Goal: Task Accomplishment & Management: Use online tool/utility

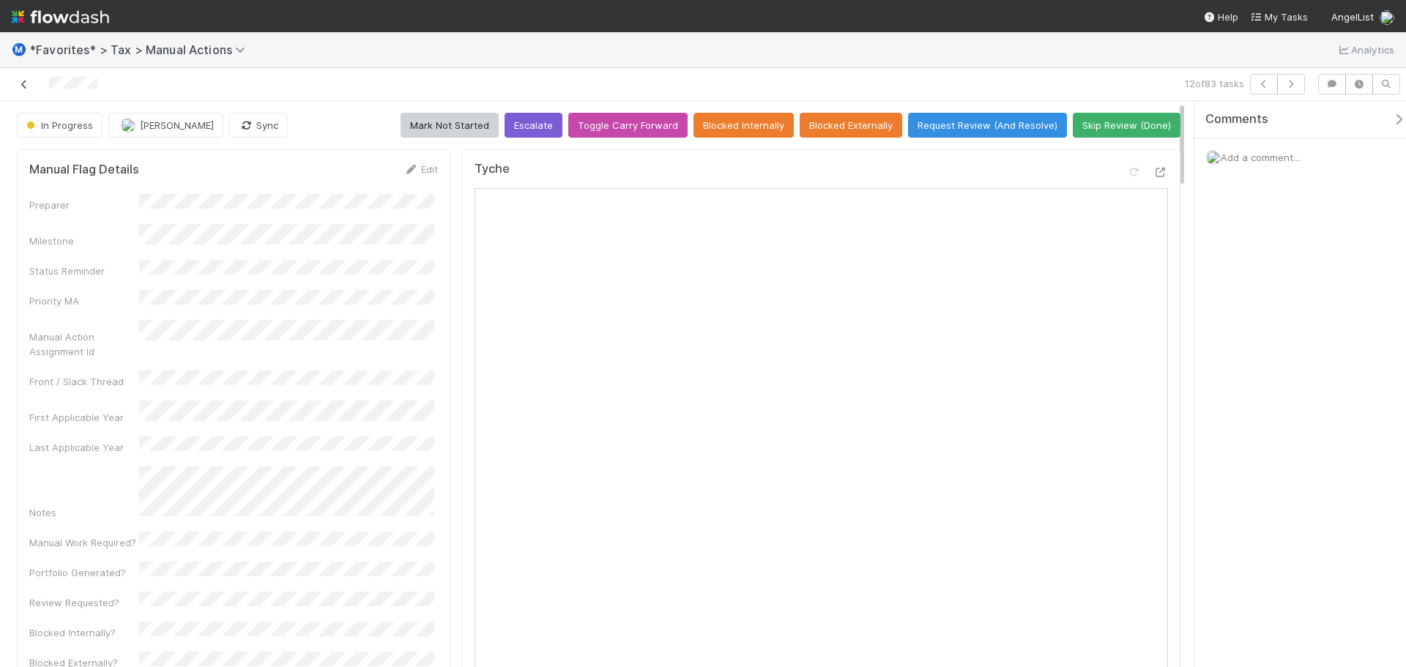
click at [24, 83] on icon at bounding box center [24, 85] width 15 height 10
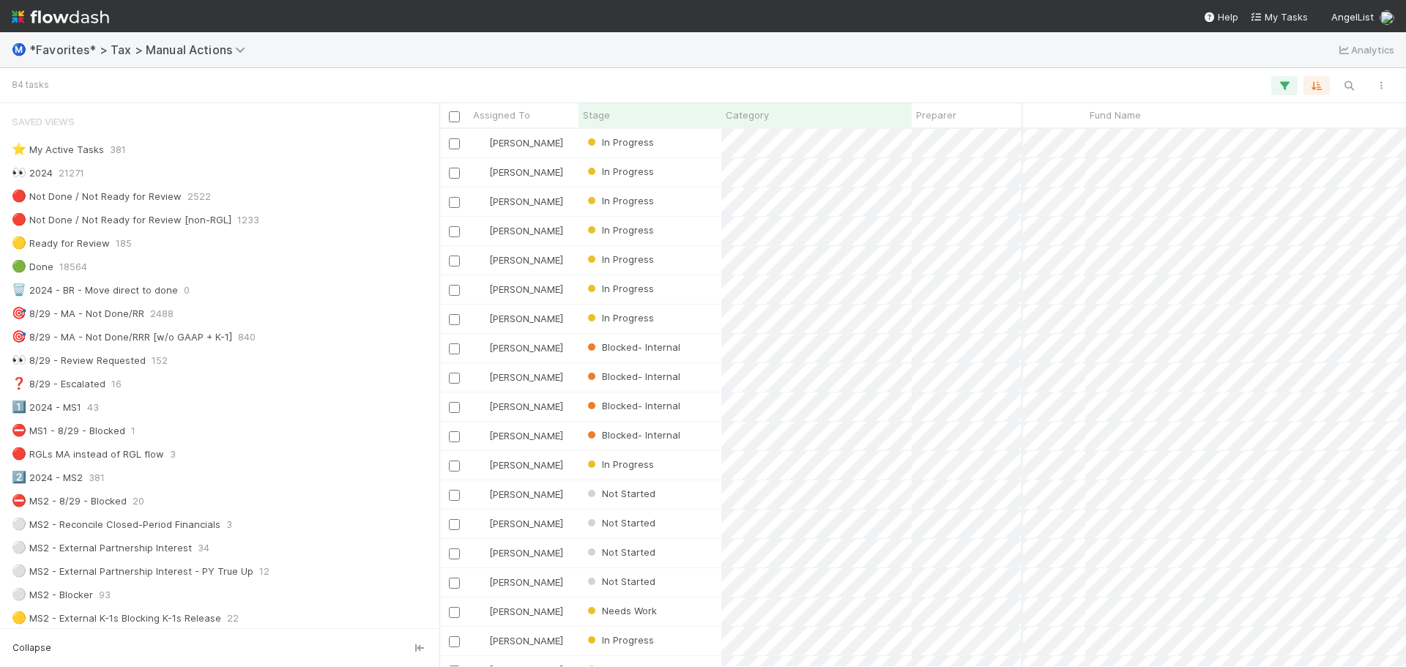
scroll to position [0, 83]
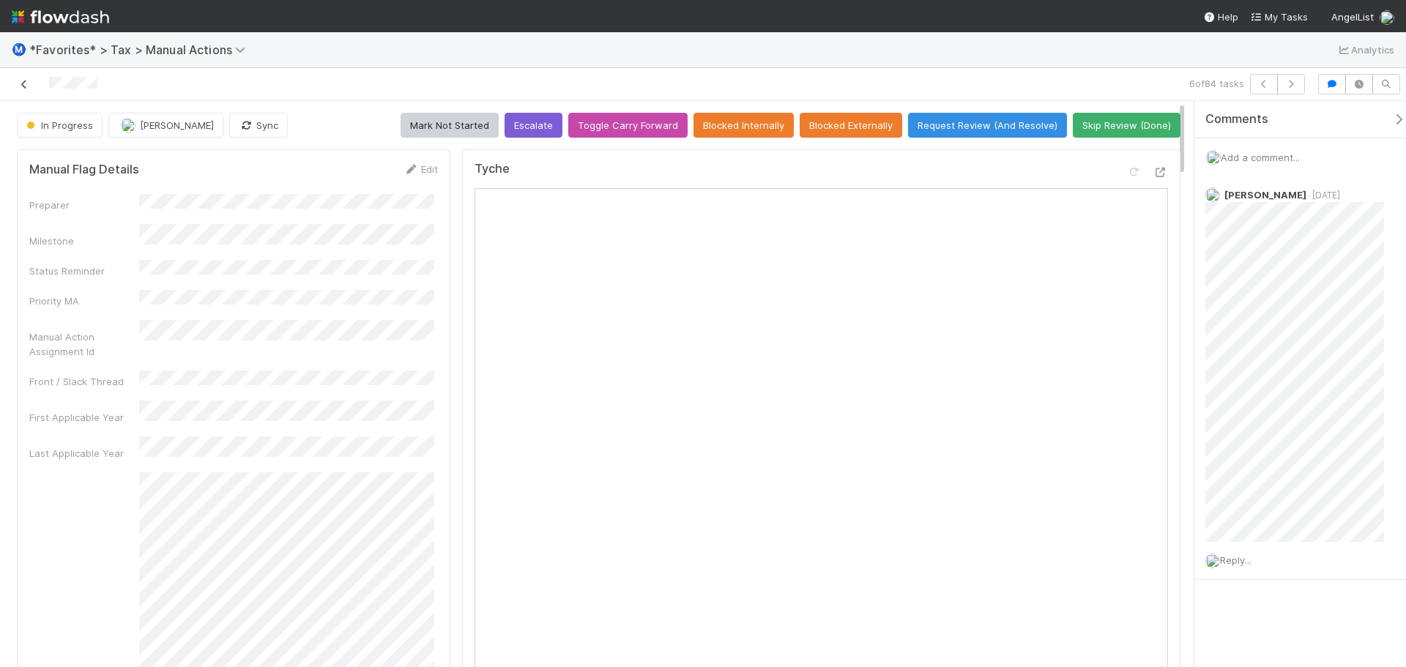
click at [23, 81] on icon at bounding box center [24, 85] width 15 height 10
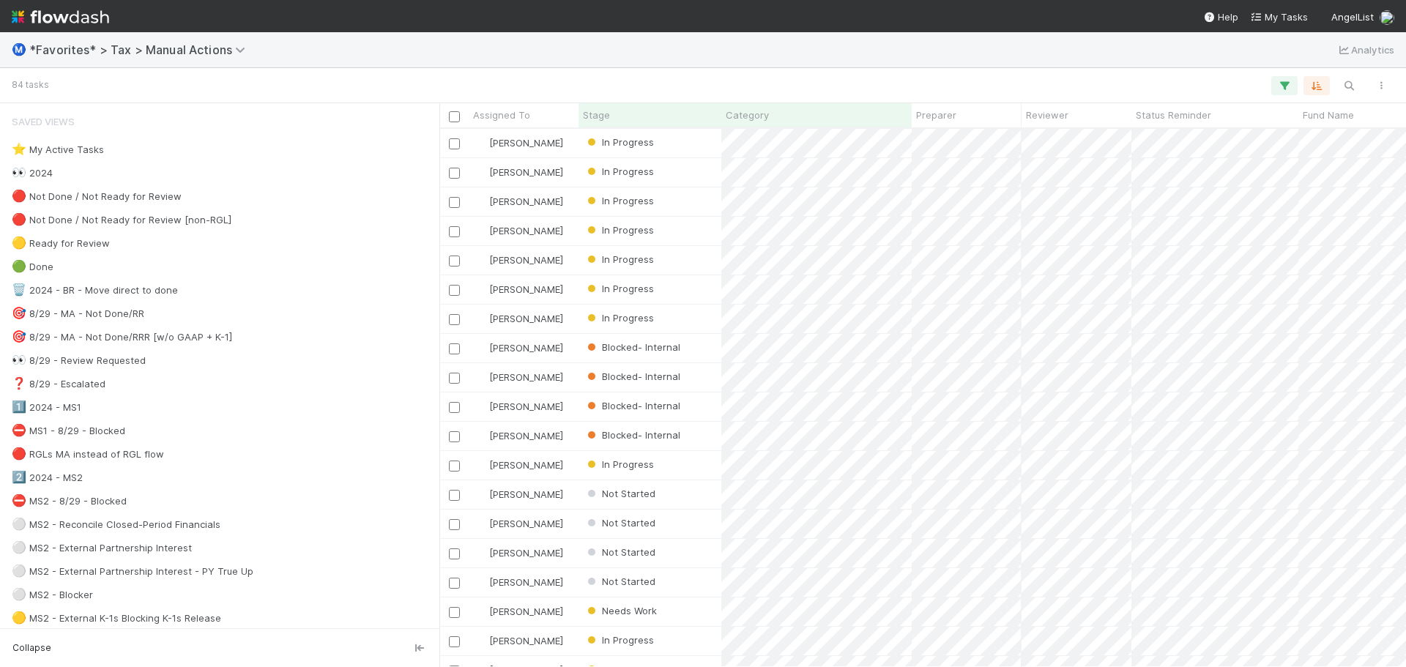
scroll to position [527, 956]
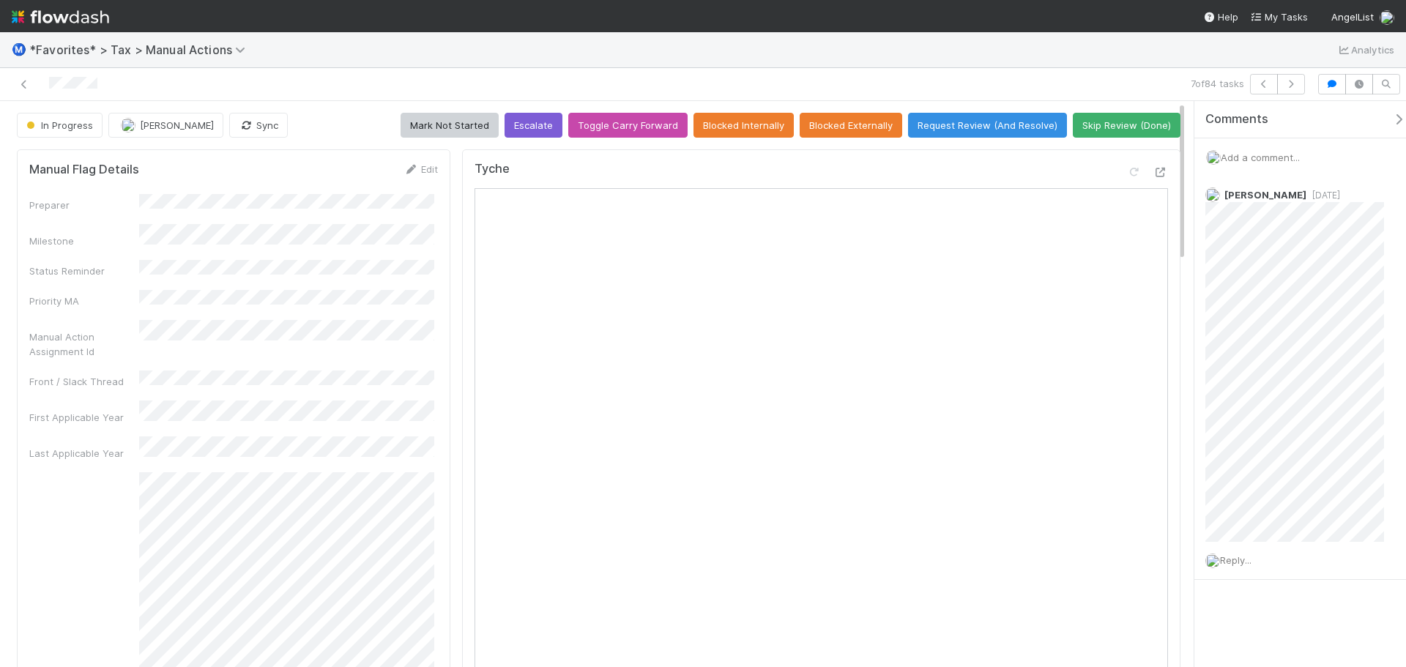
click at [23, 93] on div at bounding box center [334, 84] width 656 height 21
click at [23, 92] on div at bounding box center [334, 84] width 656 height 21
click at [27, 82] on icon at bounding box center [24, 85] width 15 height 10
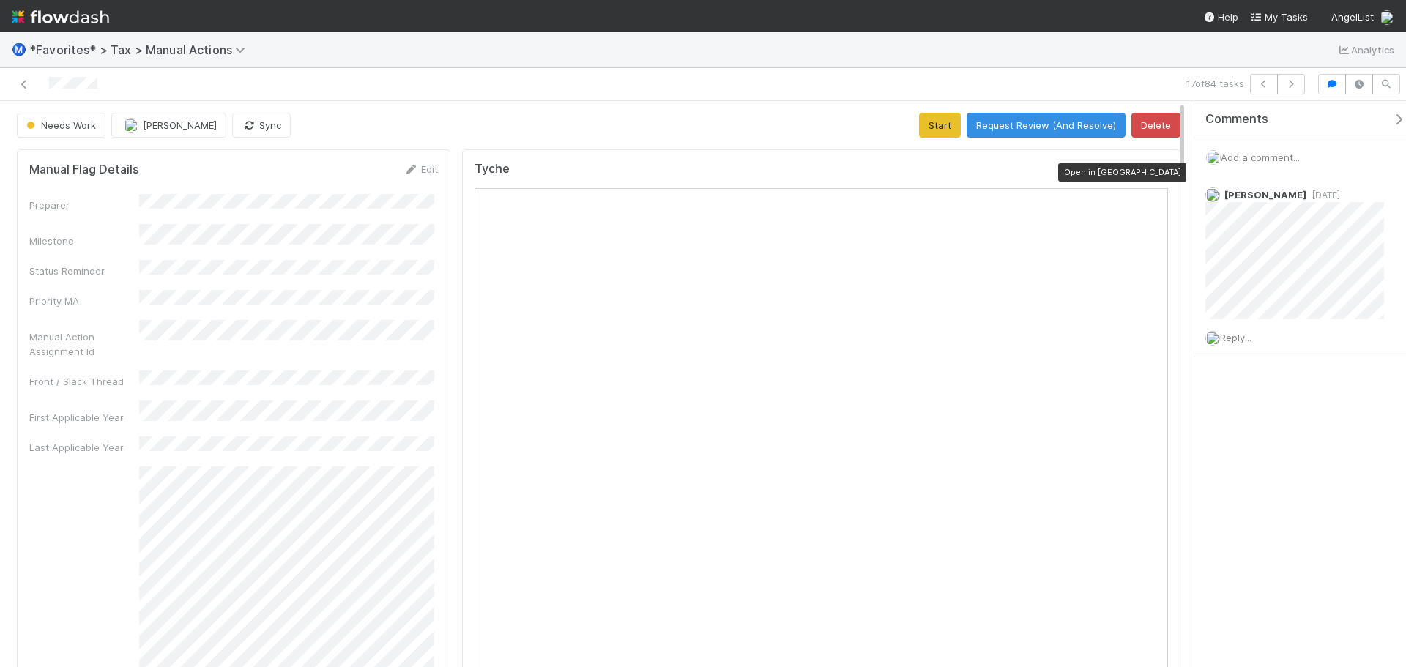
click at [1154, 178] on div at bounding box center [1161, 172] width 15 height 15
click at [25, 86] on icon at bounding box center [24, 85] width 15 height 10
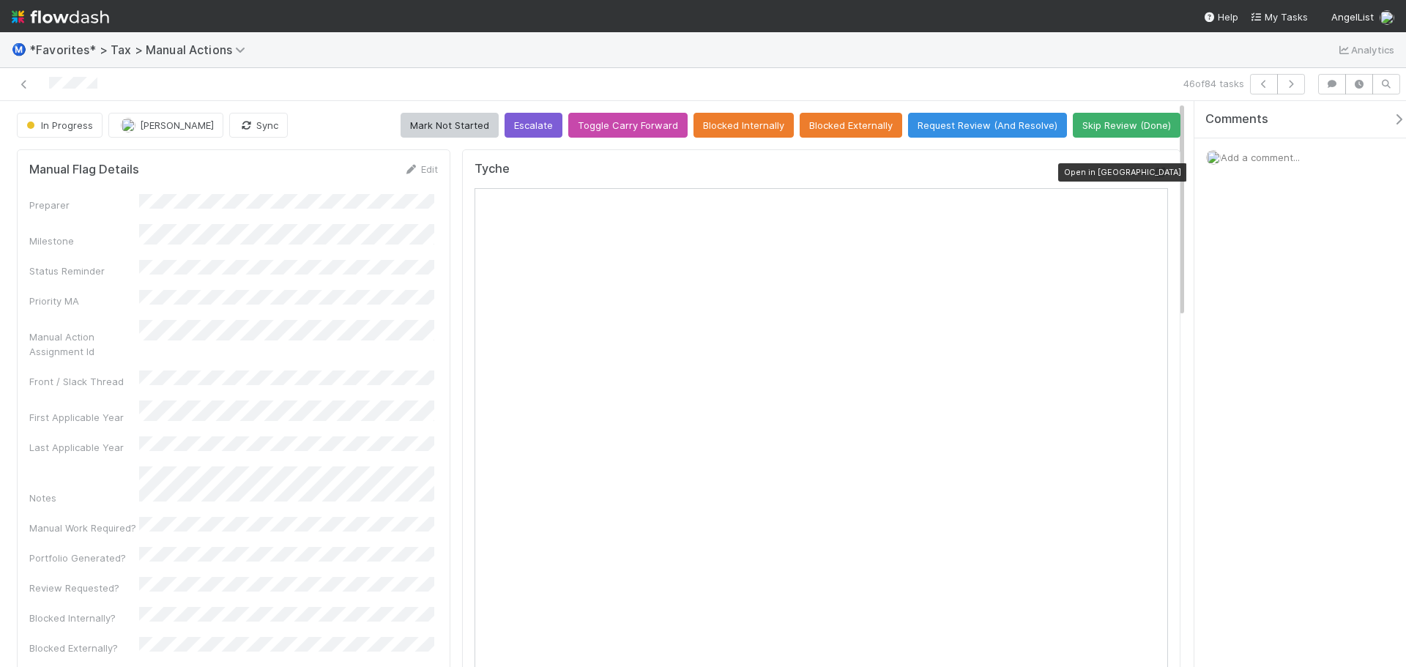
click at [1154, 171] on icon at bounding box center [1161, 173] width 15 height 10
click at [976, 128] on button "Request Review (And Resolve)" at bounding box center [987, 125] width 159 height 25
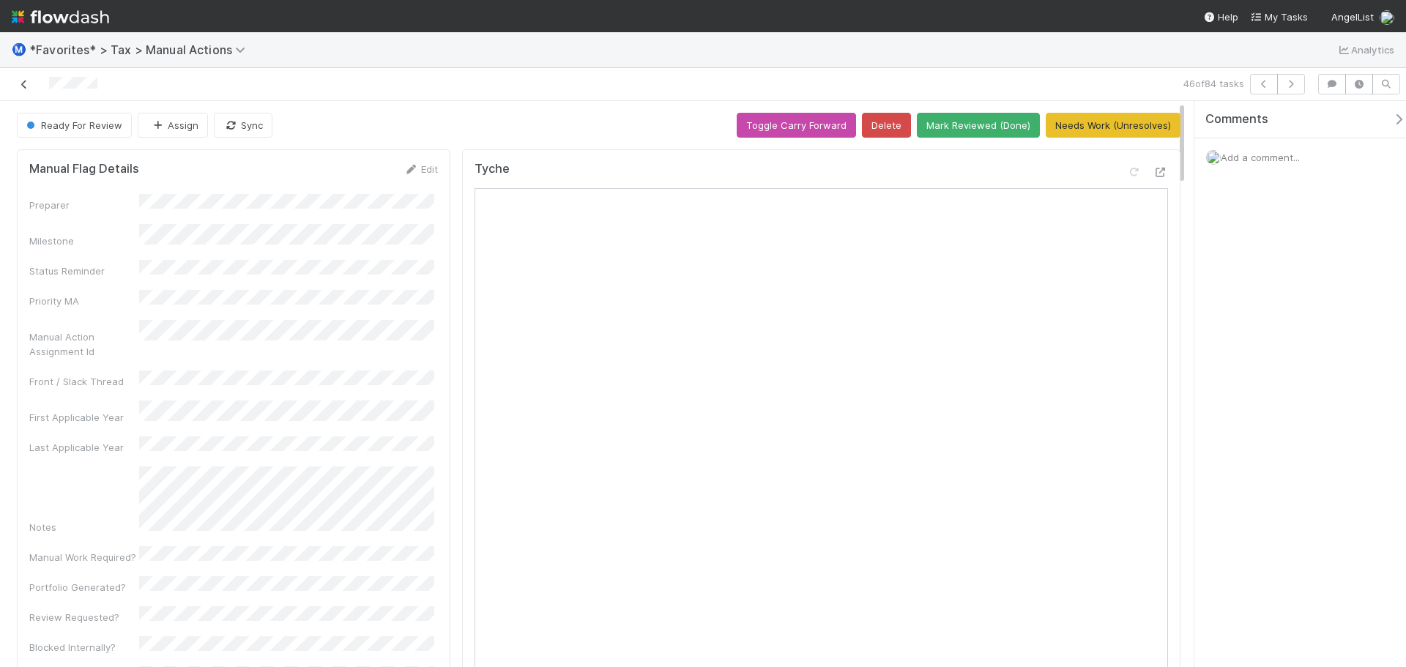
click at [24, 86] on icon at bounding box center [24, 85] width 15 height 10
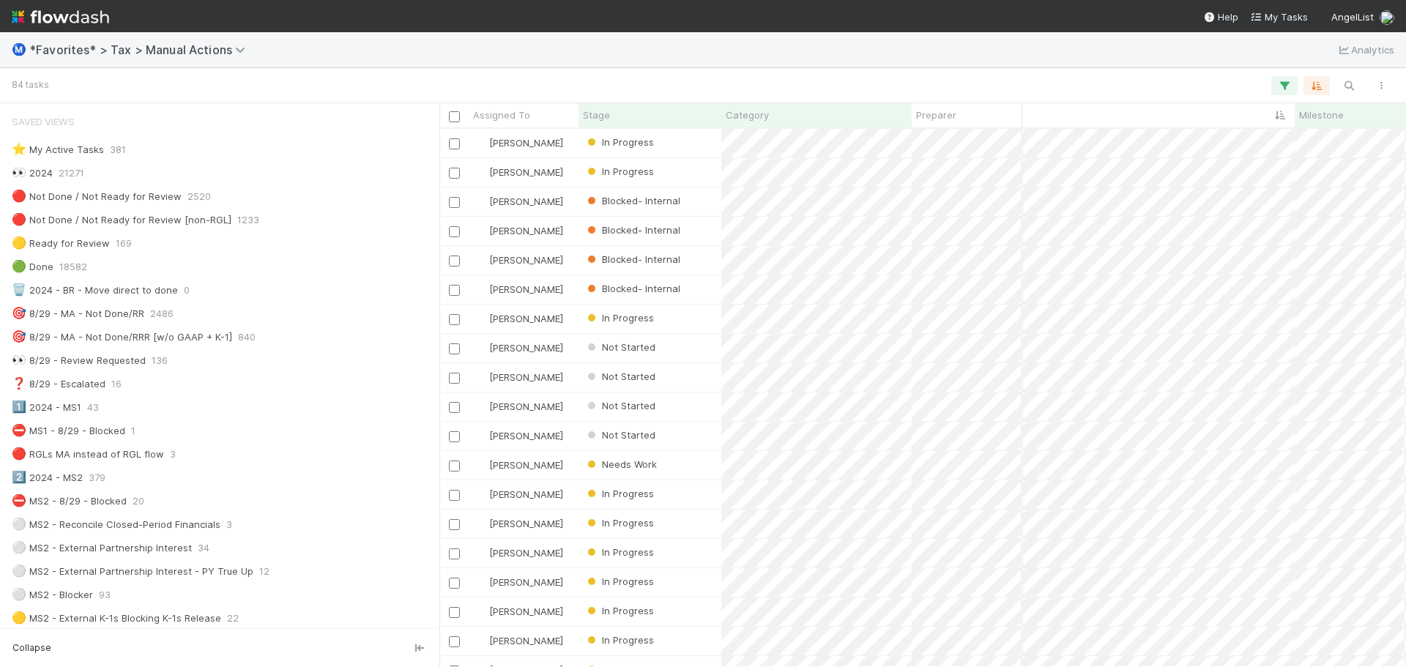
scroll to position [0, 371]
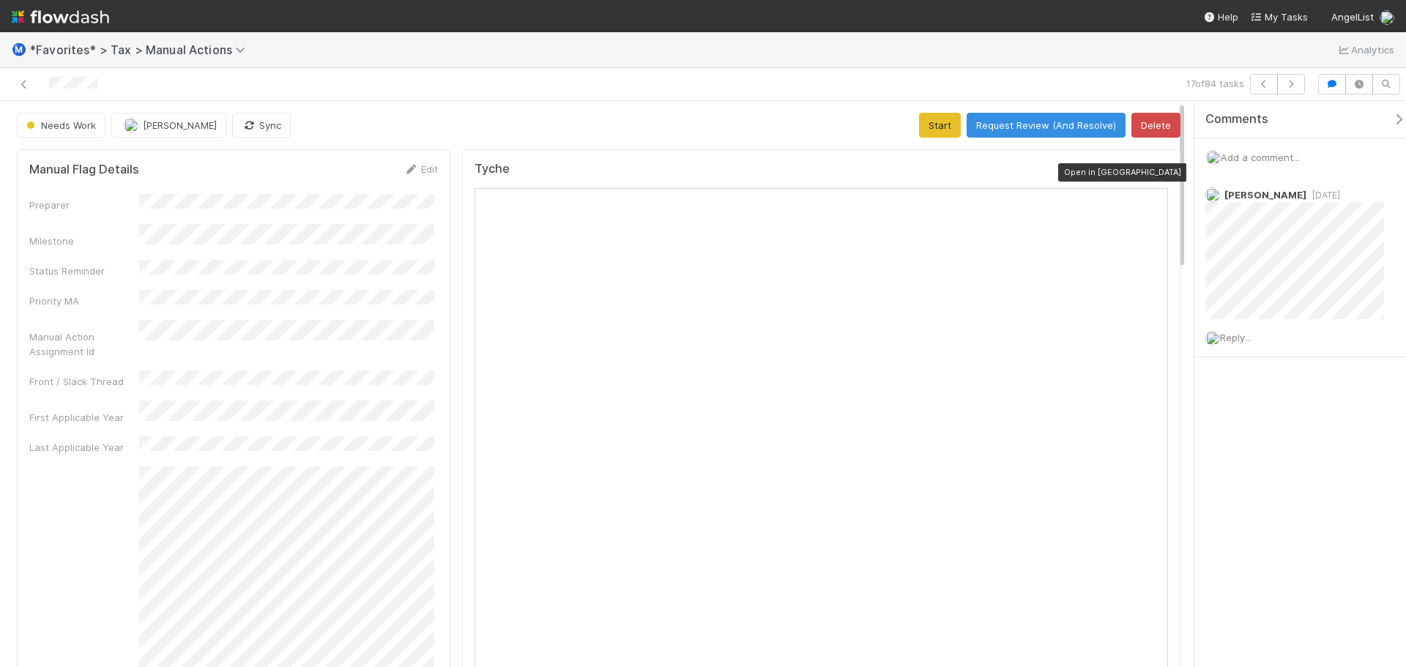
click at [1154, 176] on icon at bounding box center [1161, 173] width 15 height 10
click at [30, 87] on icon at bounding box center [24, 85] width 15 height 10
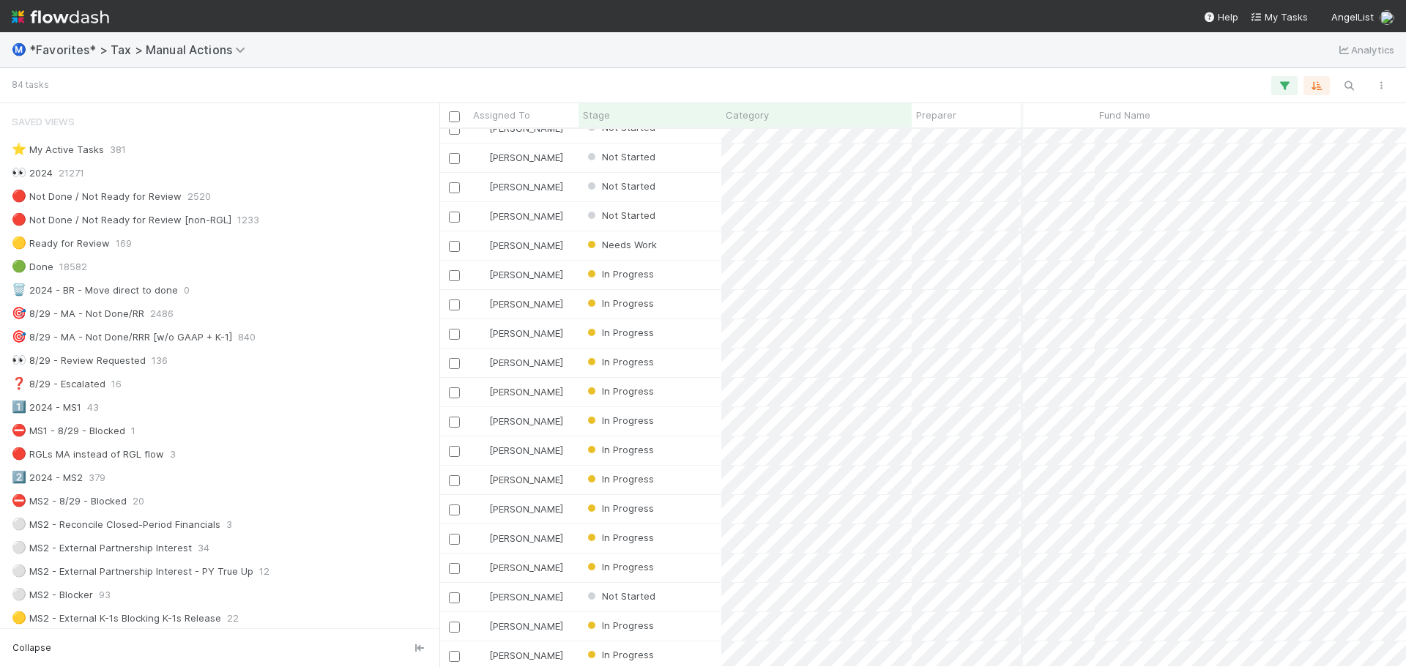
click at [526, 667] on div "[PERSON_NAME] Blocked- Internal [DATE] 6:44:52 PM [DATE] 9:03:37 PM 0 0 1 [PERS…" at bounding box center [922, 398] width 967 height 538
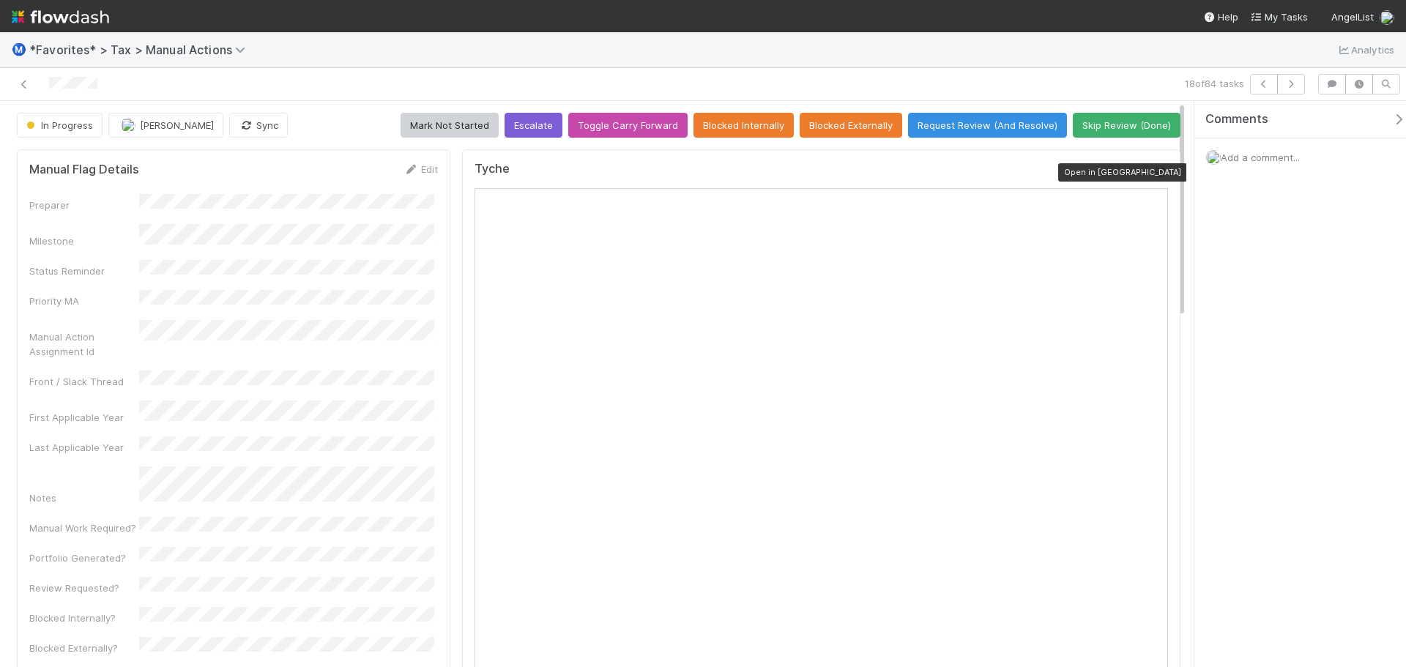
click at [1154, 169] on icon at bounding box center [1161, 173] width 15 height 10
click at [27, 80] on icon at bounding box center [24, 85] width 15 height 10
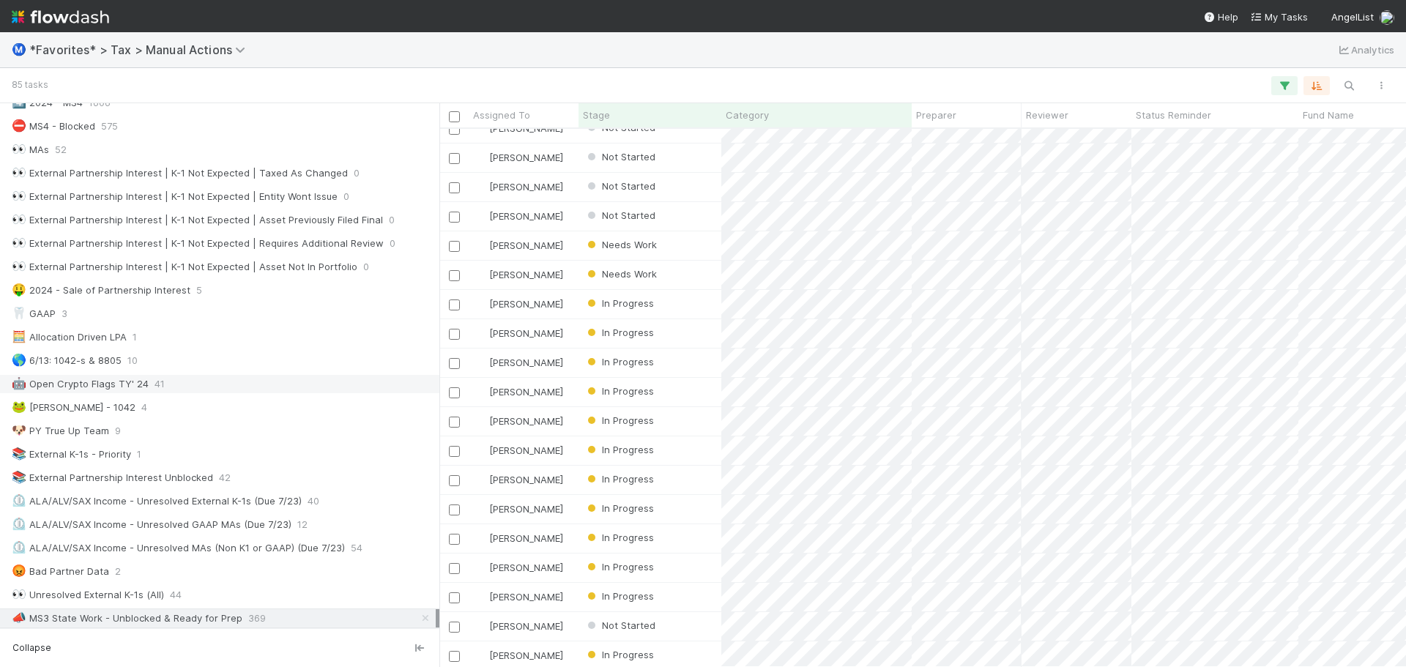
scroll to position [732, 0]
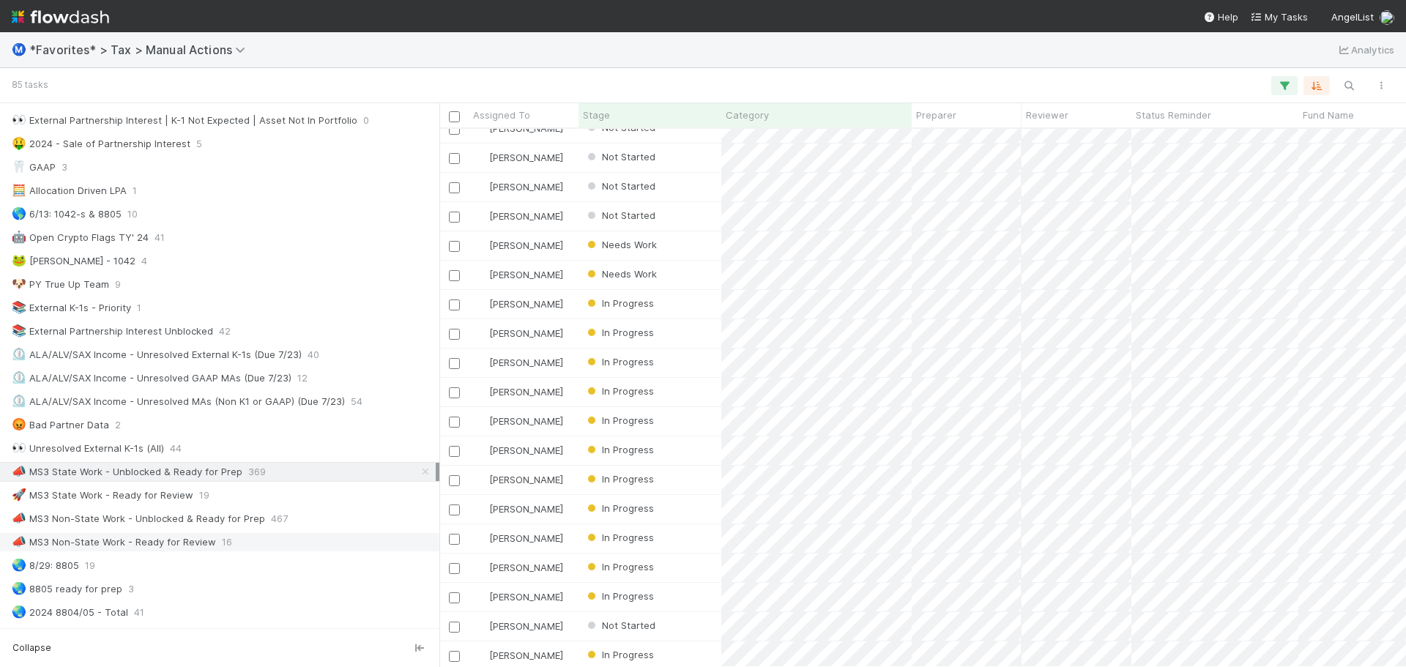
click at [290, 541] on div "📣 MS3 Non-State Work - Ready for Review 16" at bounding box center [224, 542] width 424 height 18
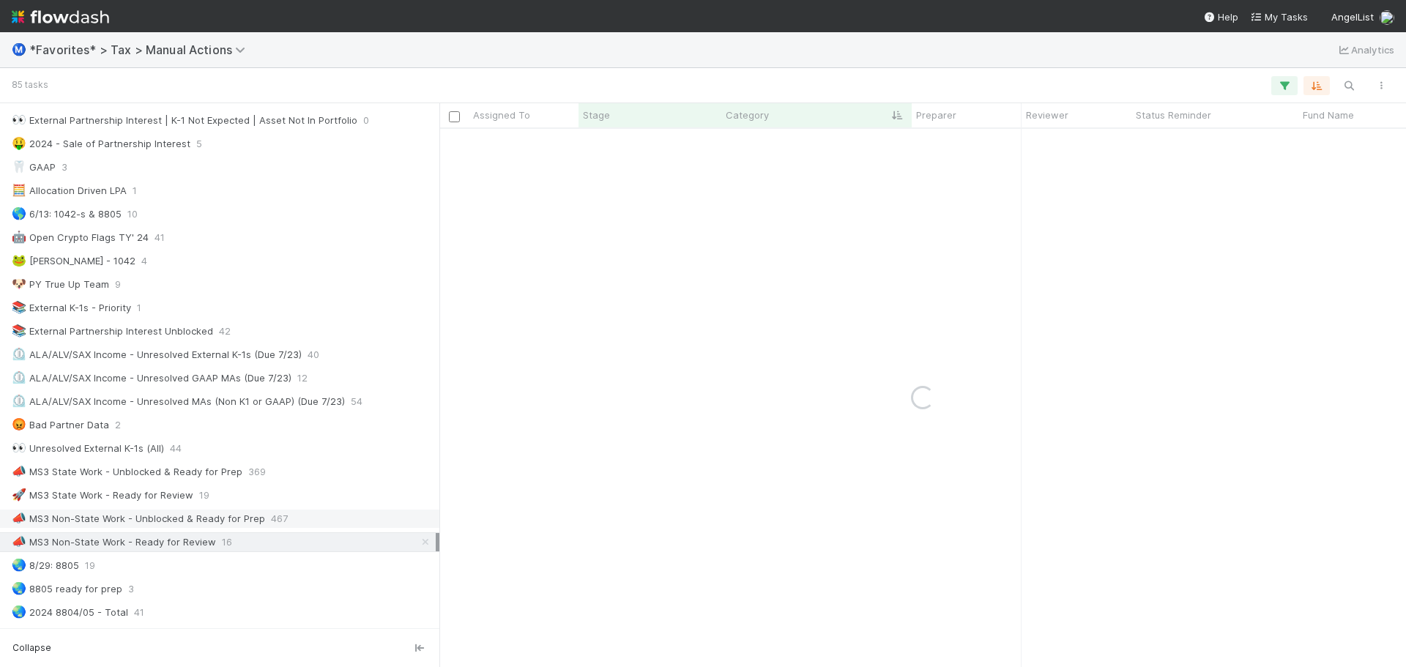
click at [280, 517] on span "467" at bounding box center [279, 519] width 17 height 18
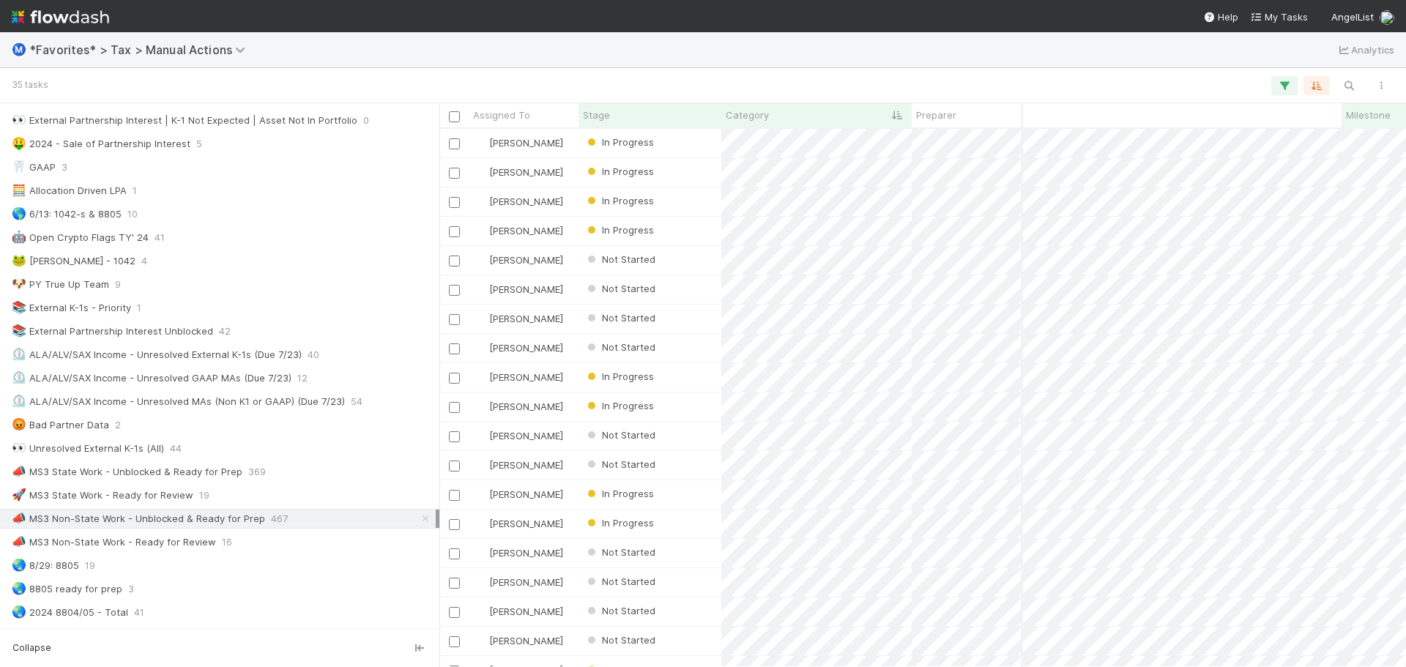
scroll to position [0, 343]
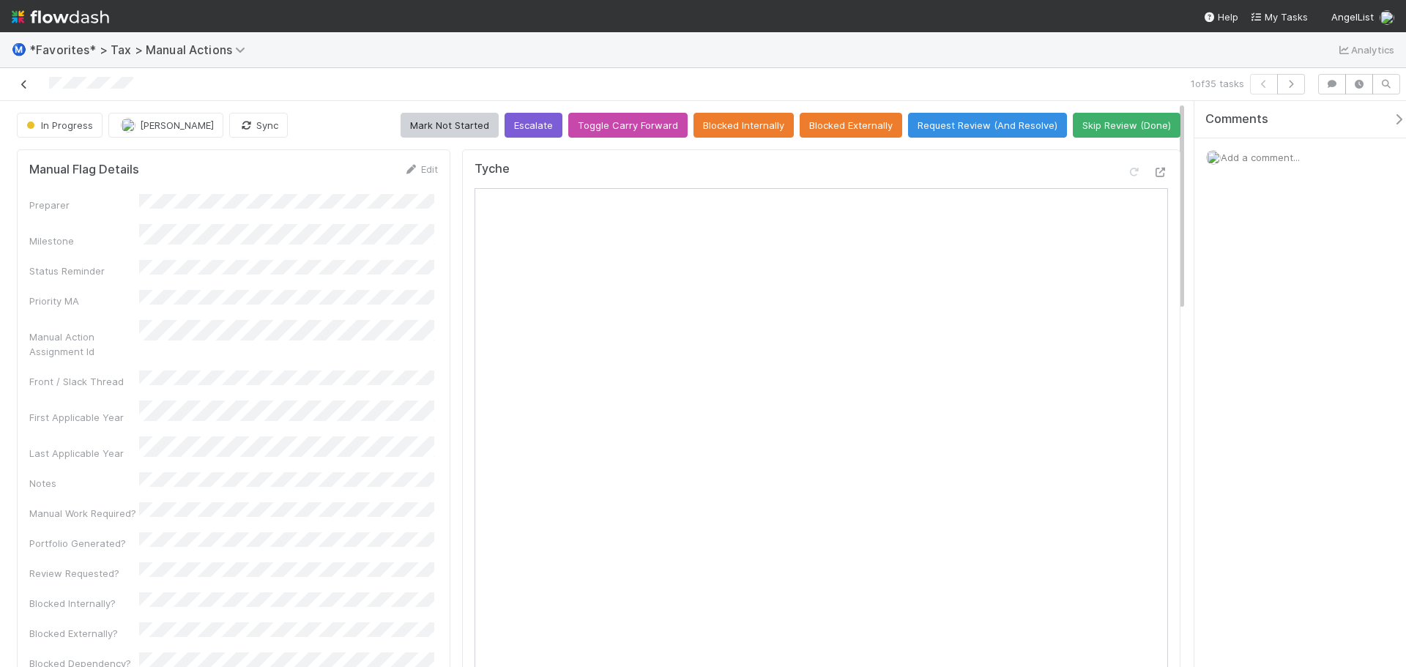
click at [27, 86] on icon at bounding box center [24, 85] width 15 height 10
click at [1154, 173] on icon at bounding box center [1161, 173] width 15 height 10
click at [23, 86] on icon at bounding box center [24, 85] width 15 height 10
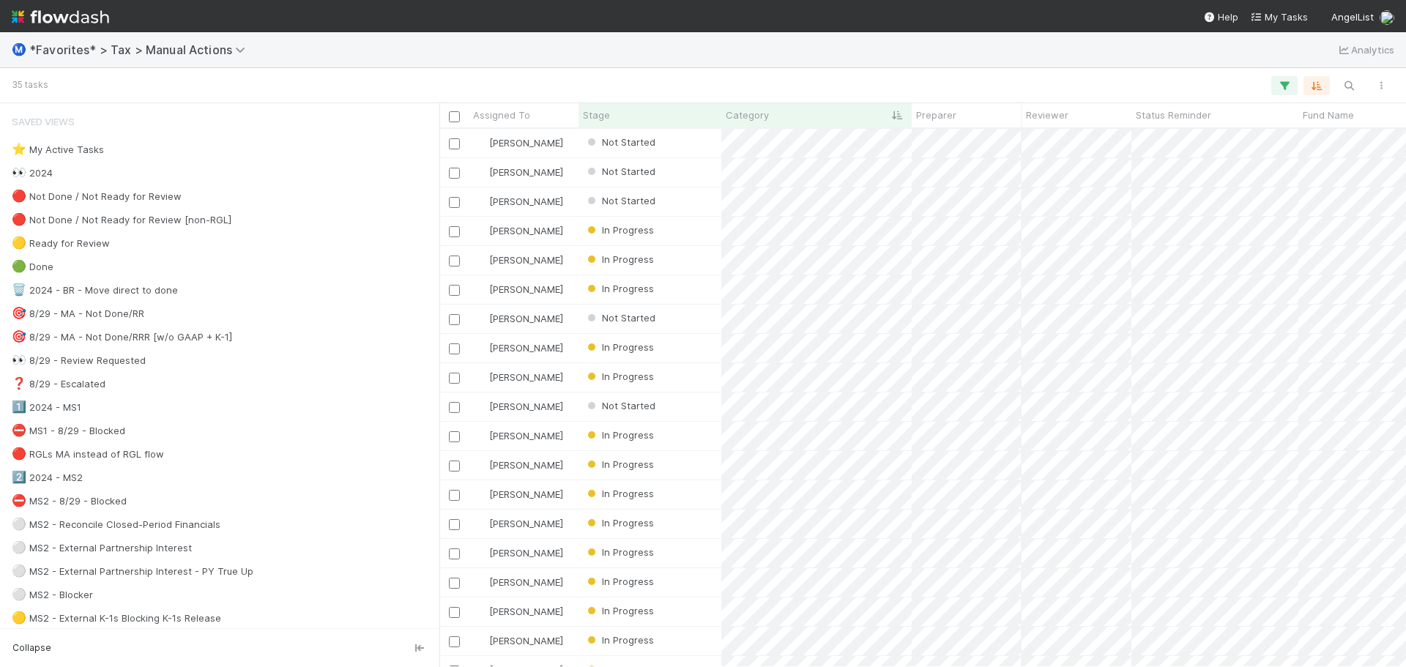
scroll to position [499, 0]
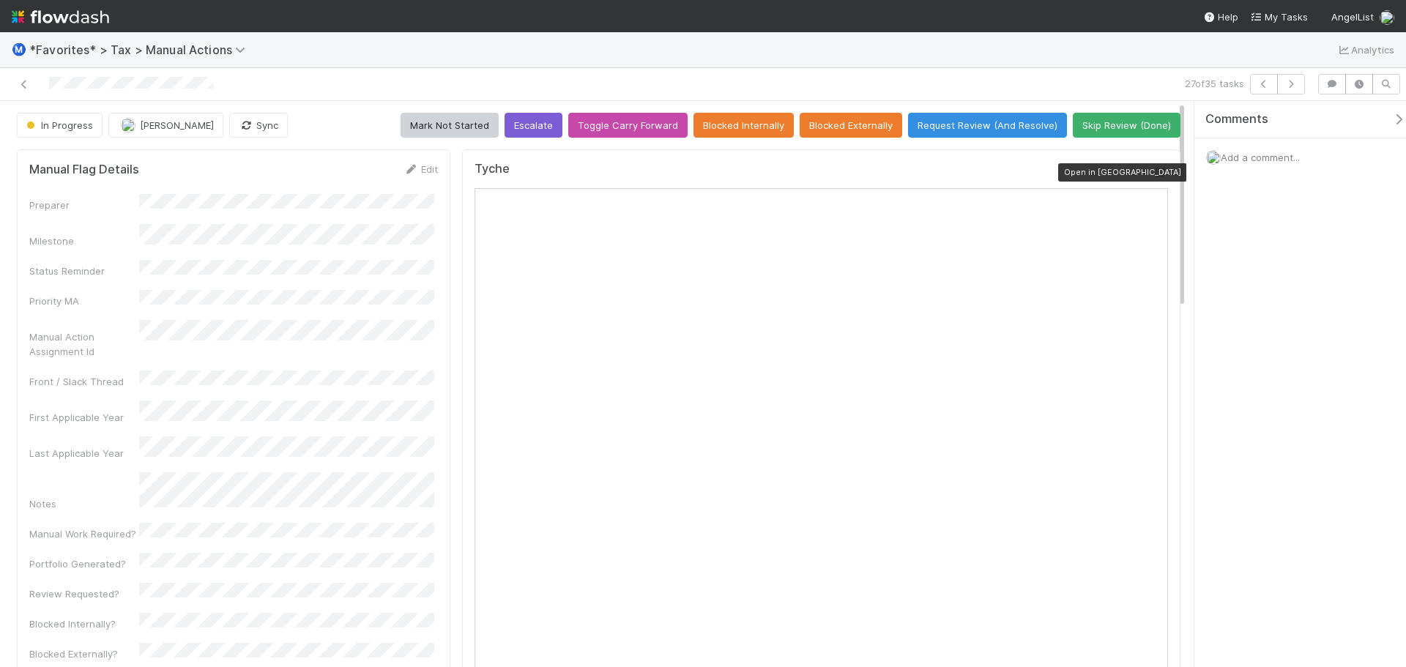
click at [1154, 170] on icon at bounding box center [1161, 173] width 15 height 10
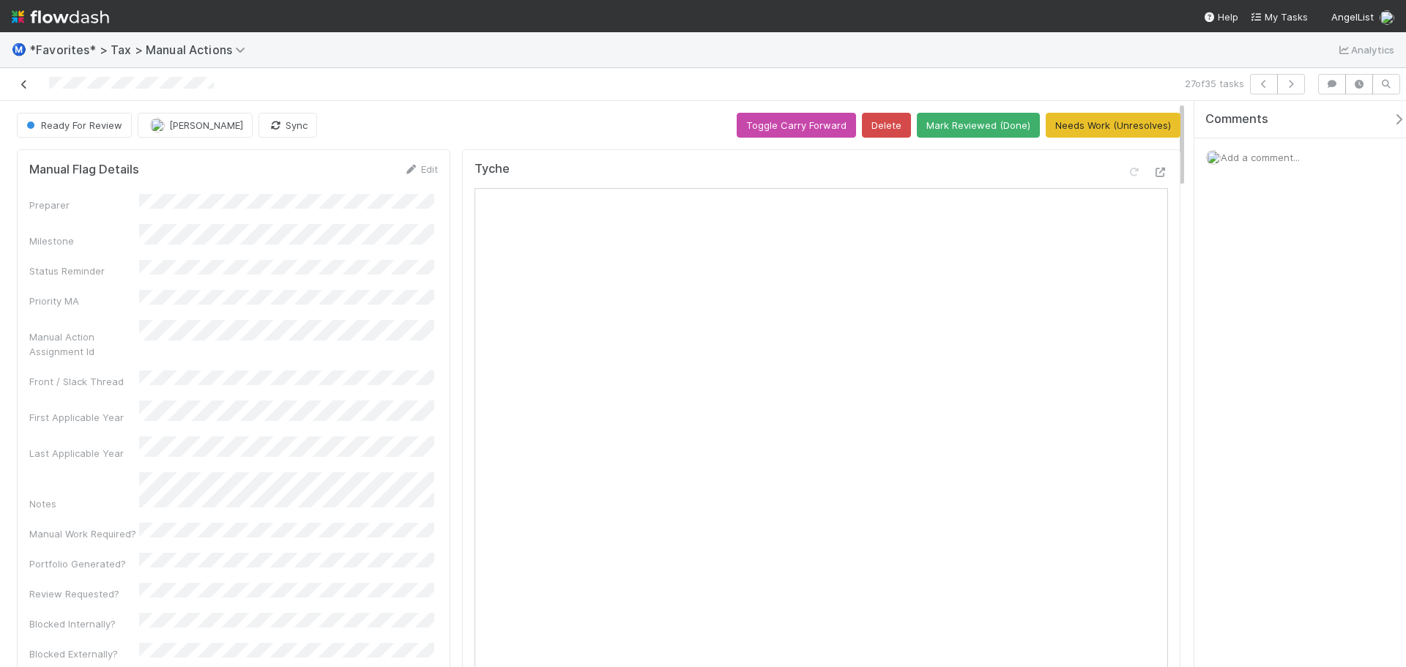
click at [23, 85] on icon at bounding box center [24, 85] width 15 height 10
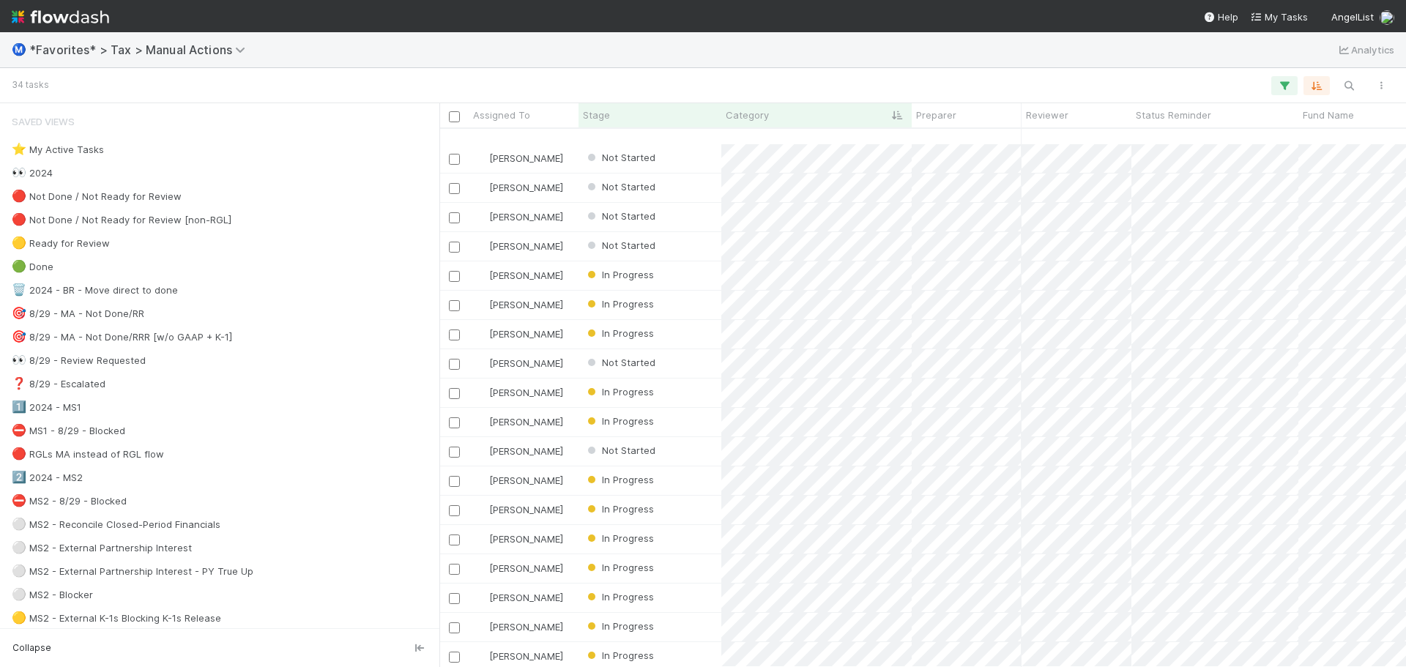
scroll to position [469, 0]
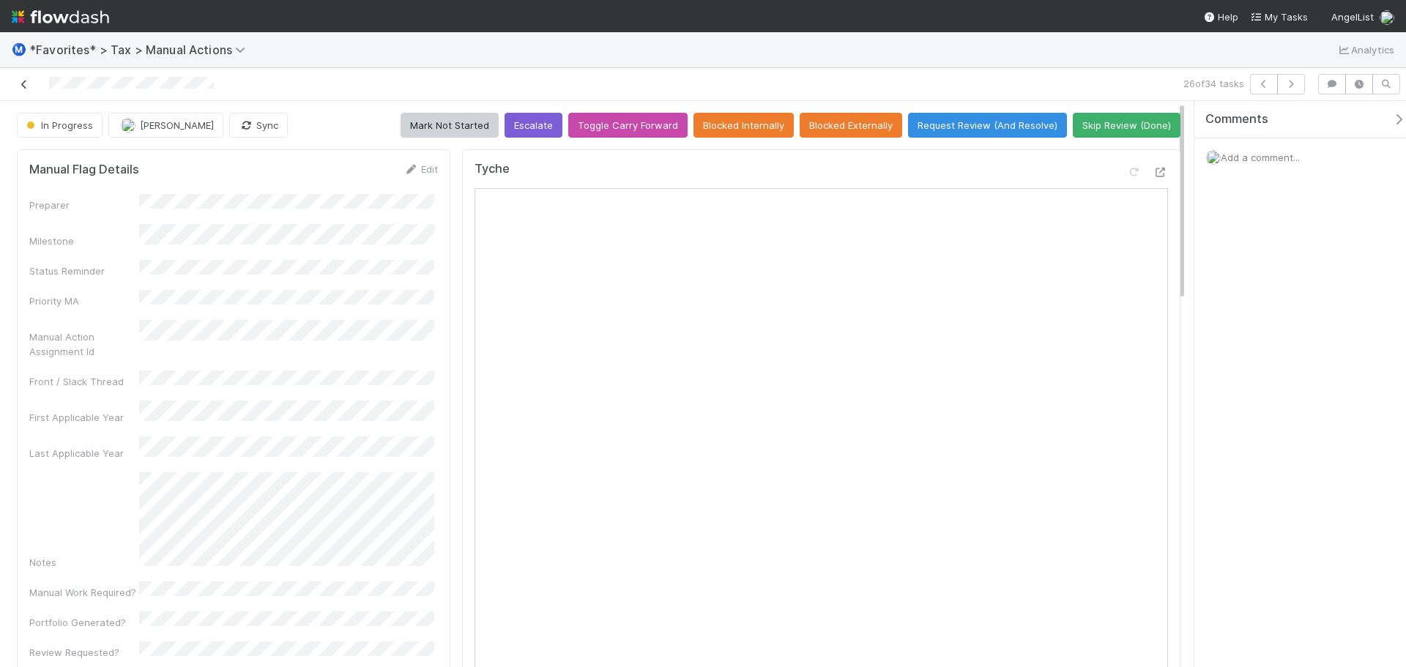
click at [30, 81] on icon at bounding box center [24, 85] width 15 height 10
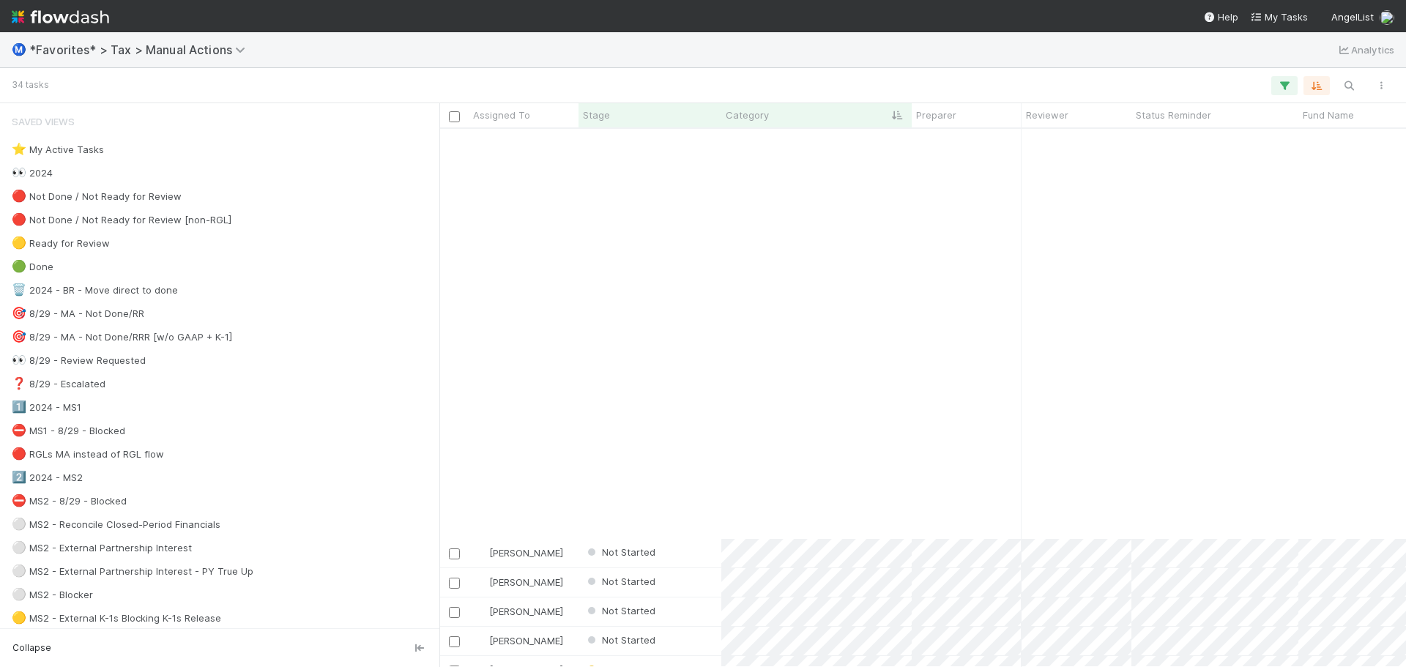
scroll to position [469, 0]
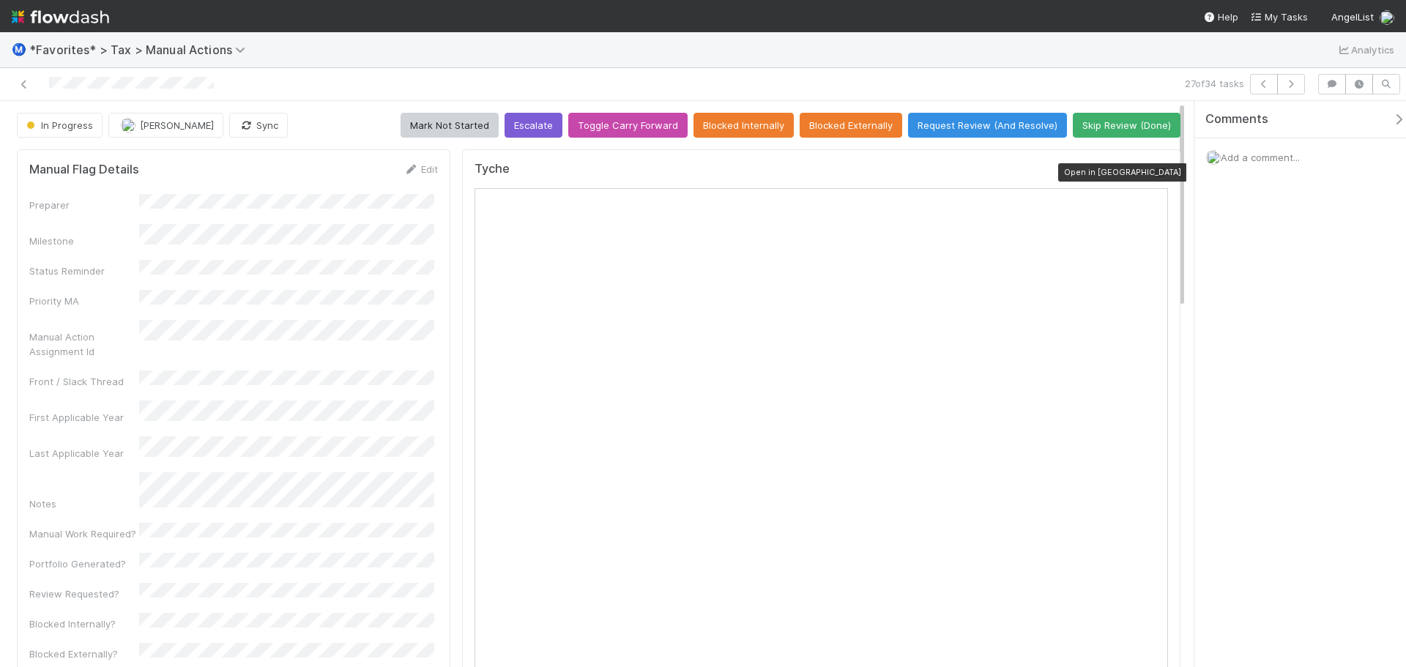
click at [1154, 174] on icon at bounding box center [1161, 173] width 15 height 10
click at [28, 82] on icon at bounding box center [24, 85] width 15 height 10
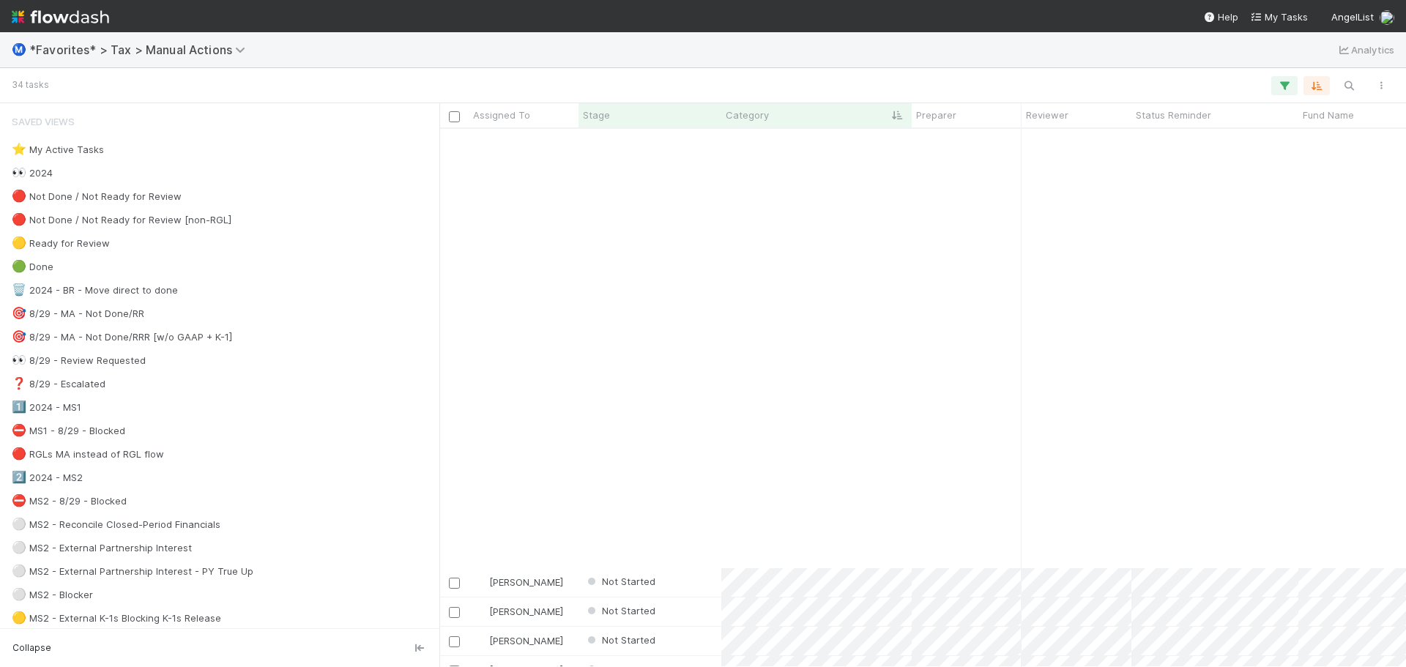
scroll to position [469, 0]
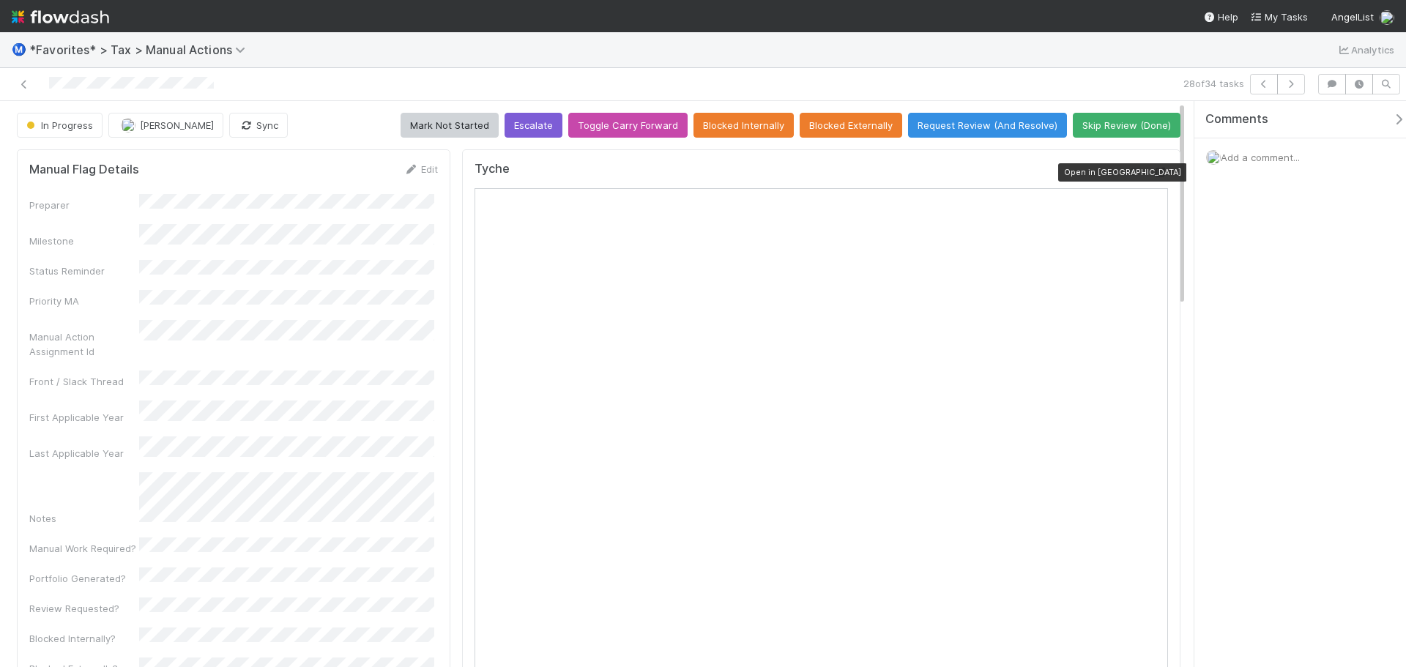
click at [1155, 174] on icon at bounding box center [1161, 173] width 15 height 10
